Goal: Information Seeking & Learning: Learn about a topic

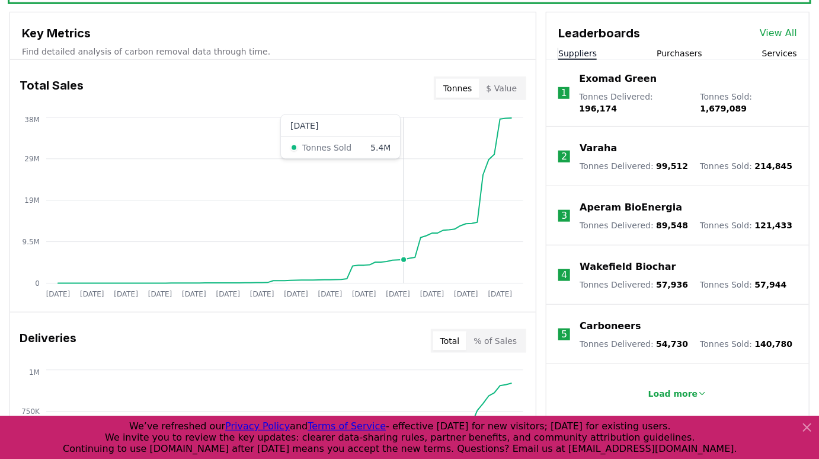
scroll to position [408, 0]
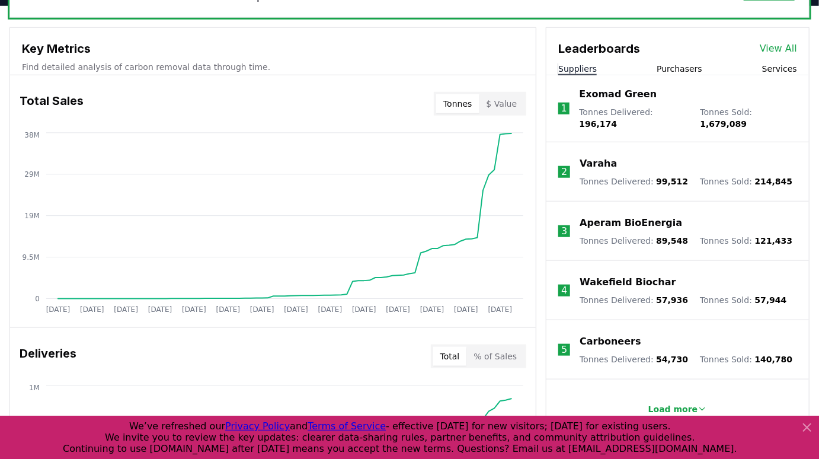
click at [773, 71] on button "Services" at bounding box center [780, 69] width 35 height 12
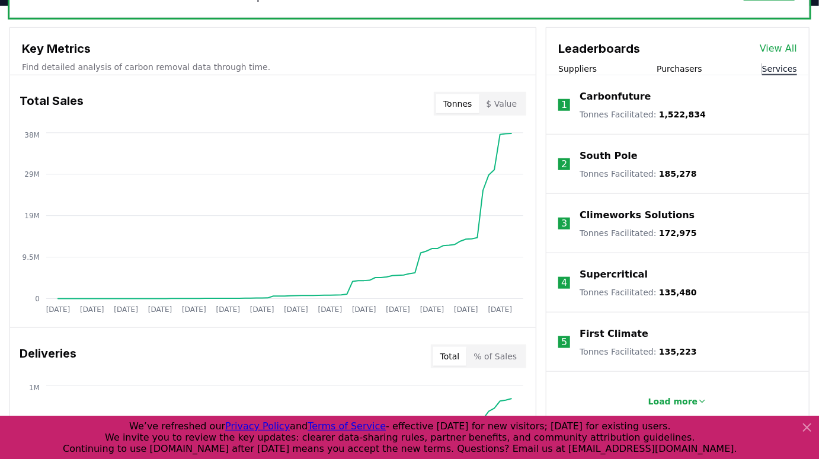
click at [627, 215] on p "Climeworks Solutions" at bounding box center [637, 215] width 115 height 14
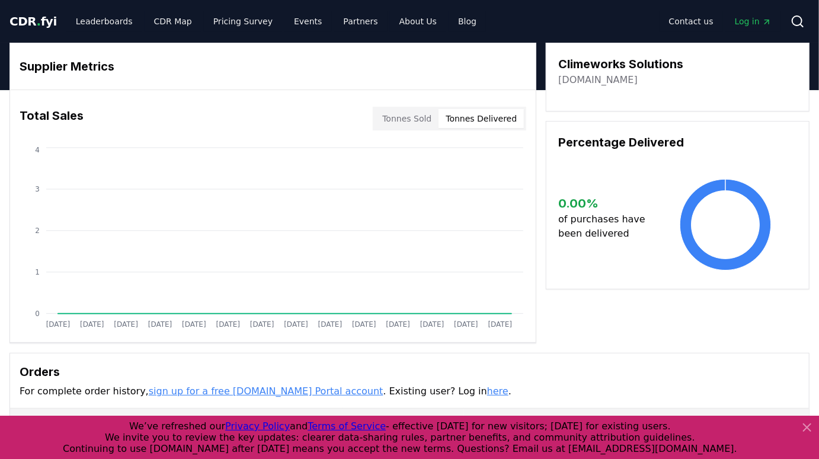
click at [483, 121] on button "Tonnes Delivered" at bounding box center [481, 118] width 85 height 19
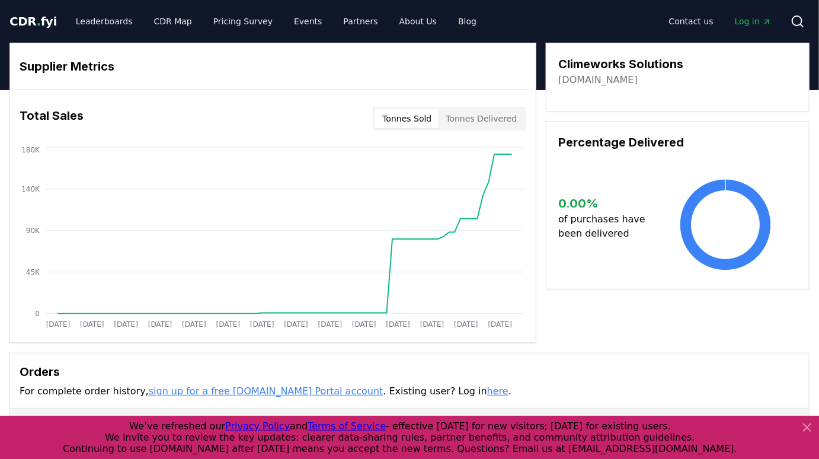
click at [416, 122] on button "Tonnes Sold" at bounding box center [406, 118] width 63 height 19
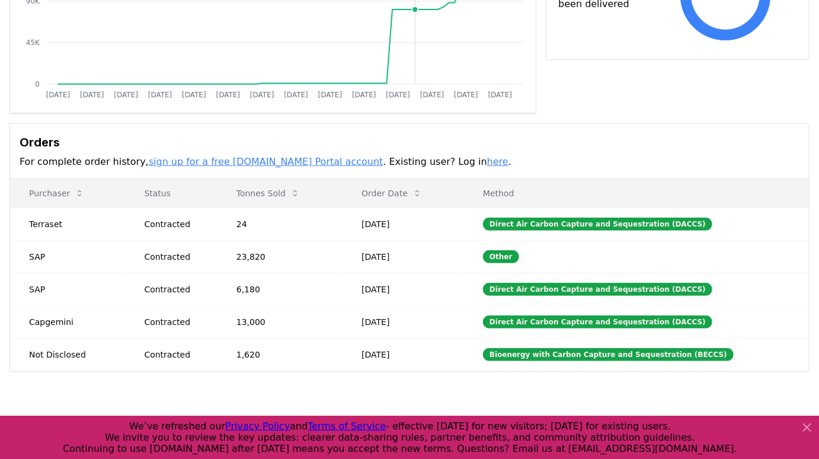
scroll to position [292, 0]
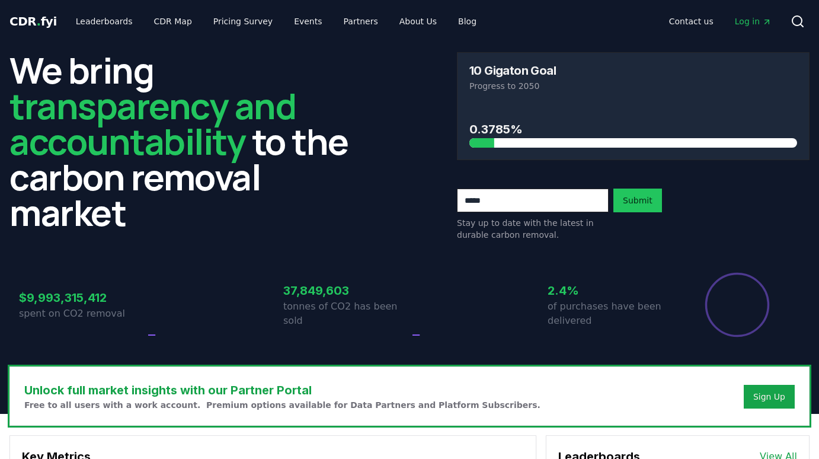
scroll to position [408, 0]
